Goal: Information Seeking & Learning: Find contact information

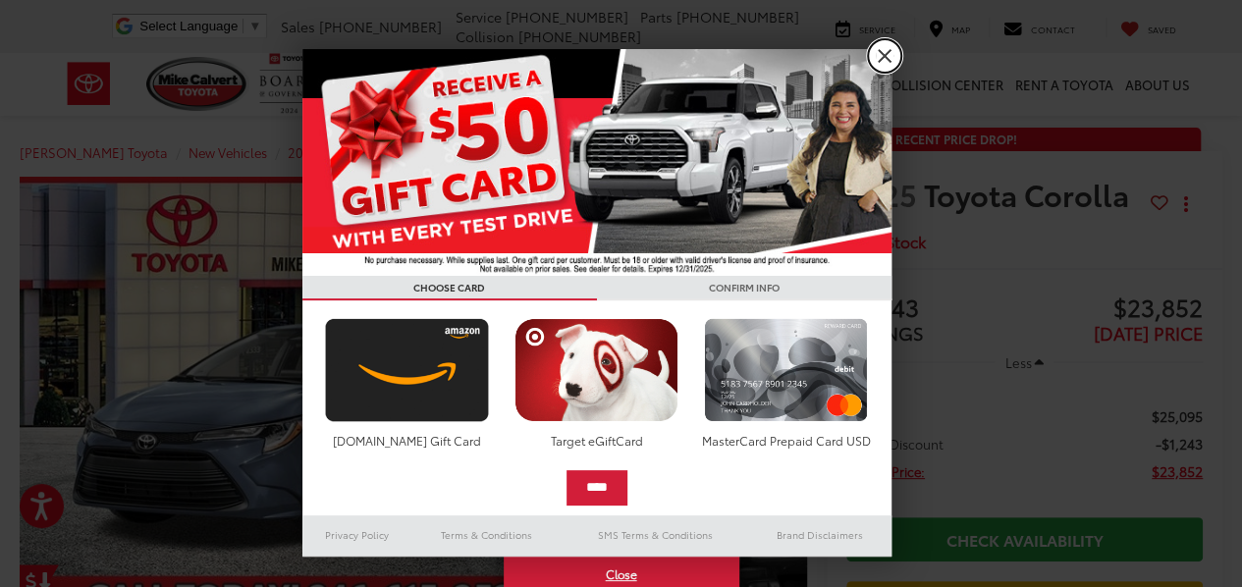
click at [886, 50] on link "X" at bounding box center [884, 55] width 33 height 33
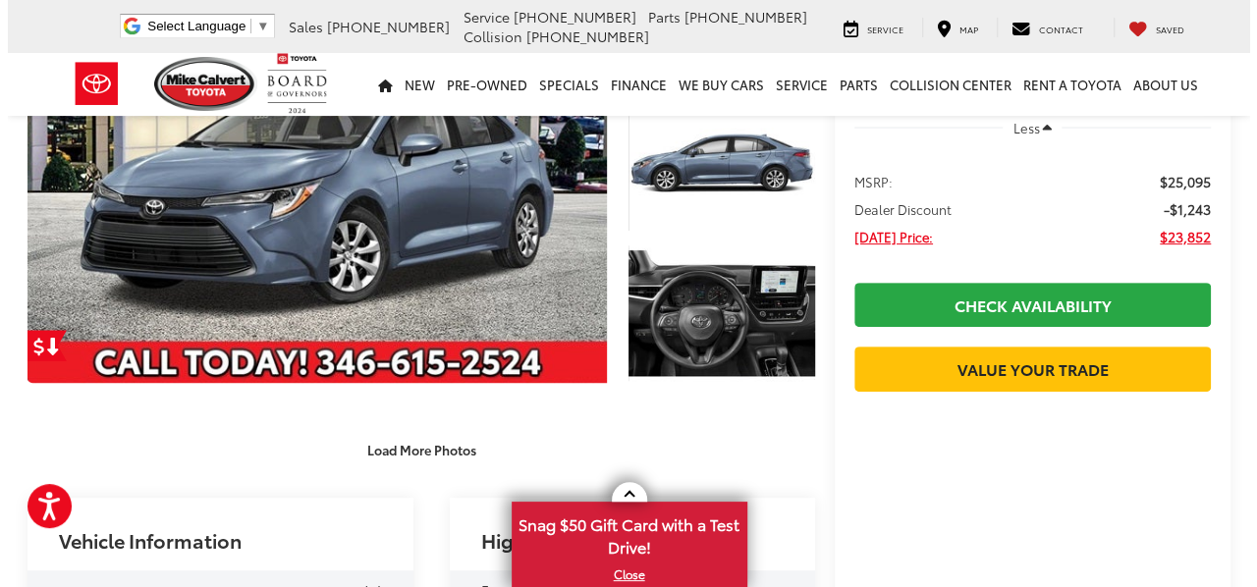
scroll to position [234, 0]
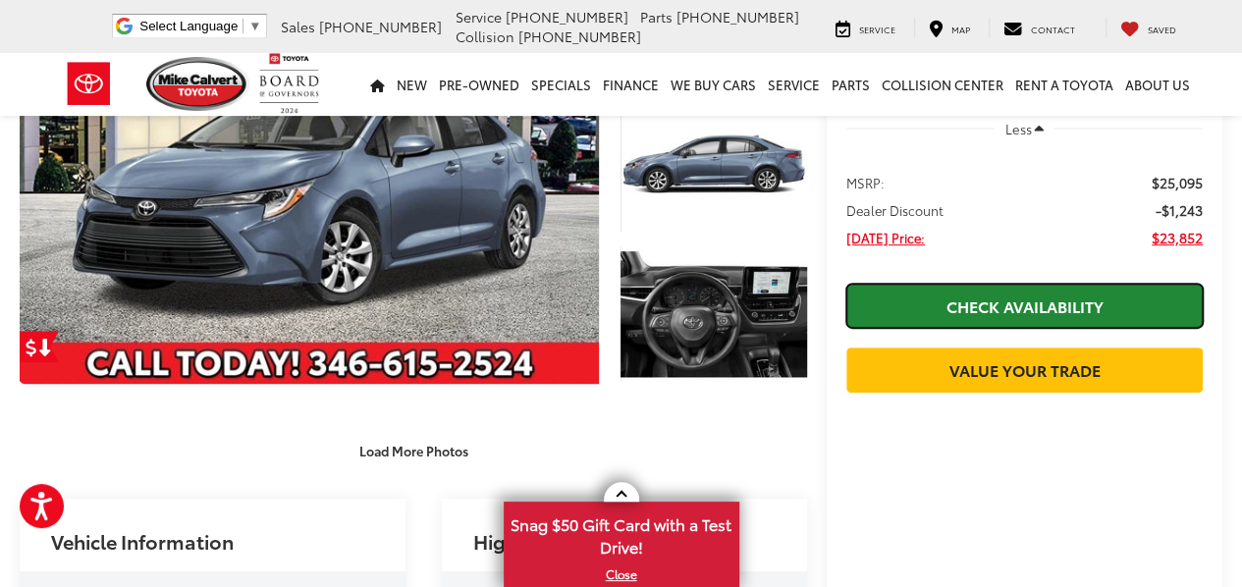
click at [978, 290] on link "Check Availability" at bounding box center [1024, 306] width 356 height 44
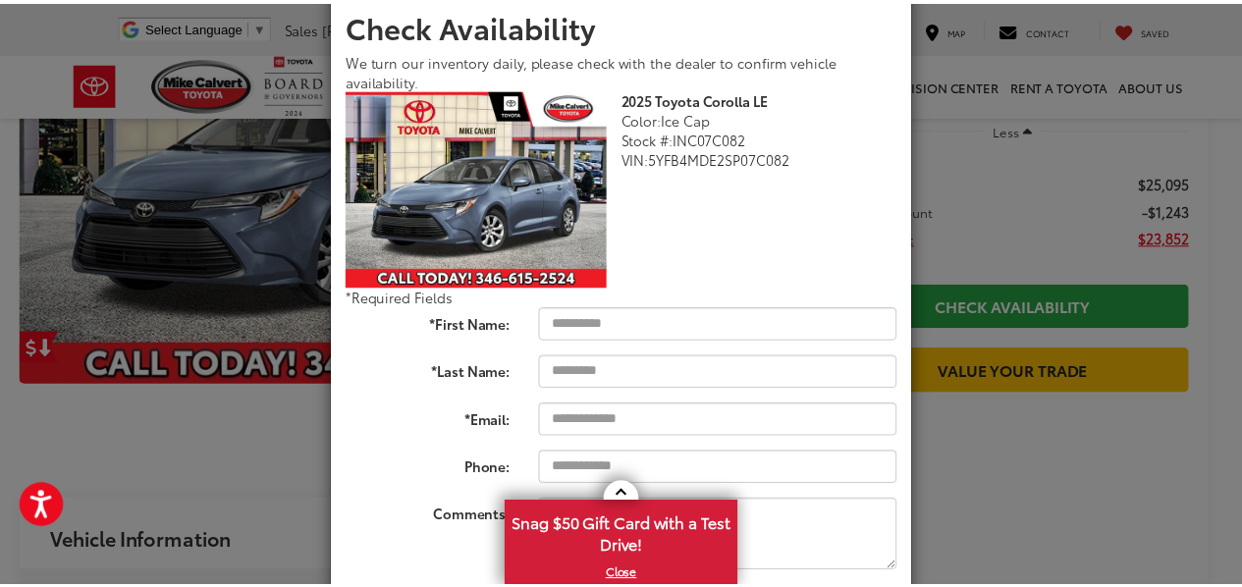
scroll to position [93, 0]
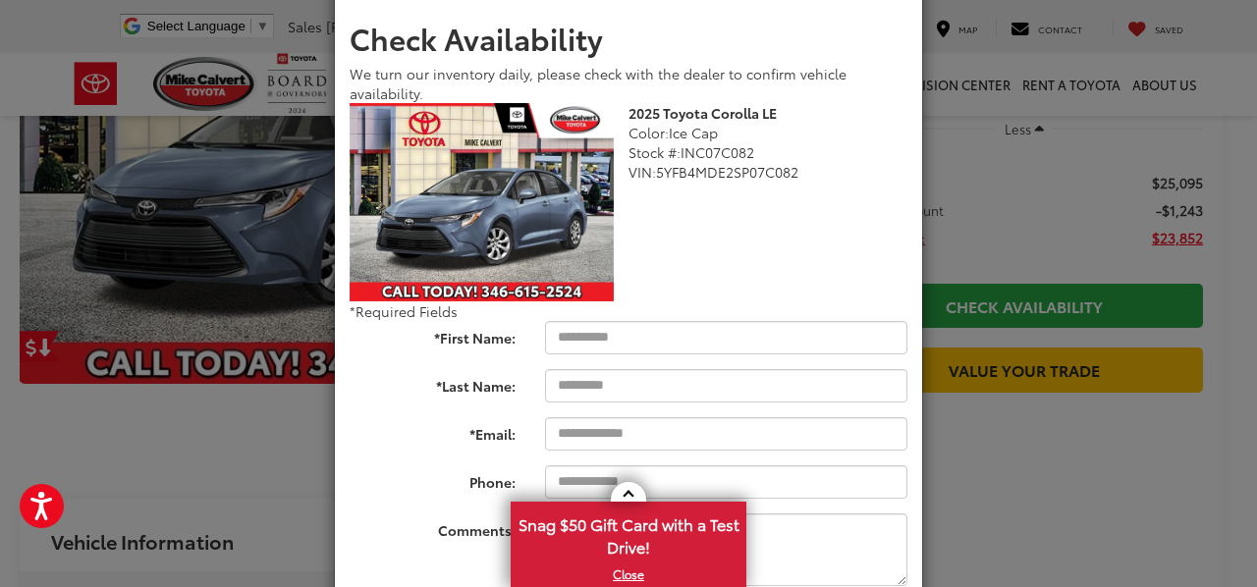
click at [1028, 245] on div "Check Availability We turn our inventory daily, please check with the dealer to…" at bounding box center [628, 293] width 1257 height 587
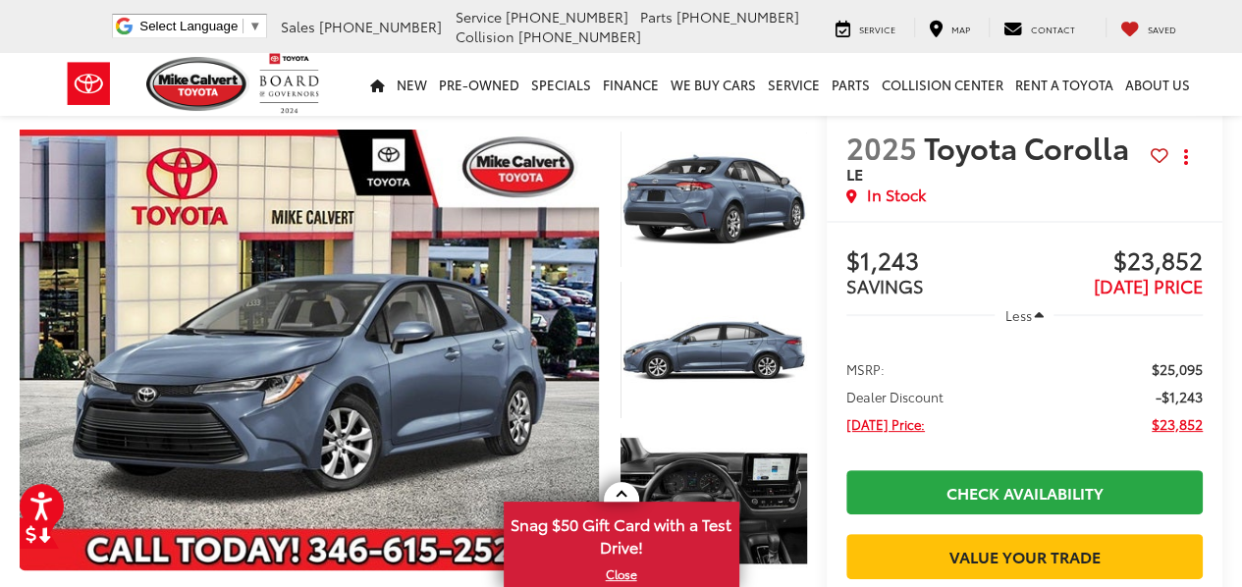
scroll to position [36, 0]
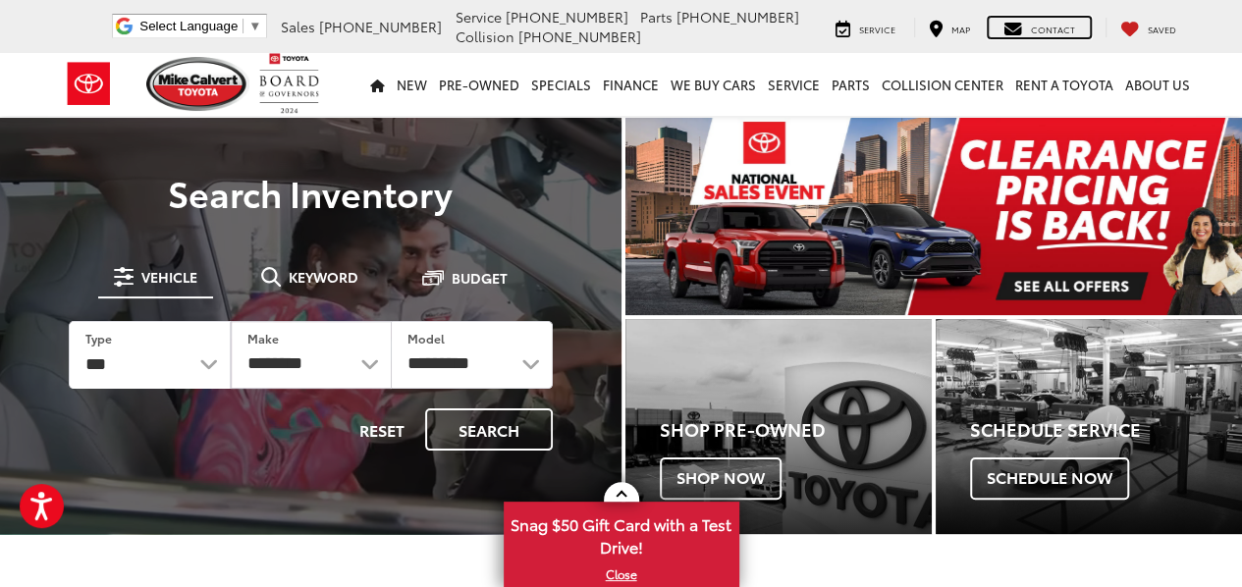
click at [1059, 31] on span "Contact" at bounding box center [1053, 29] width 44 height 13
